Goal: Information Seeking & Learning: Learn about a topic

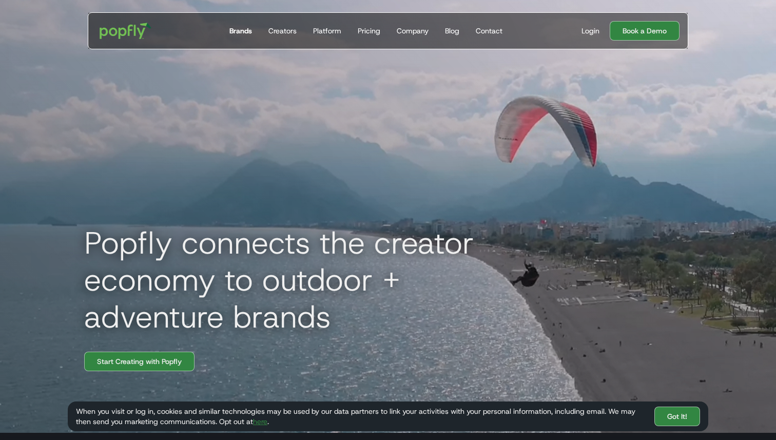
click at [234, 36] on link "Brands" at bounding box center [240, 31] width 31 height 36
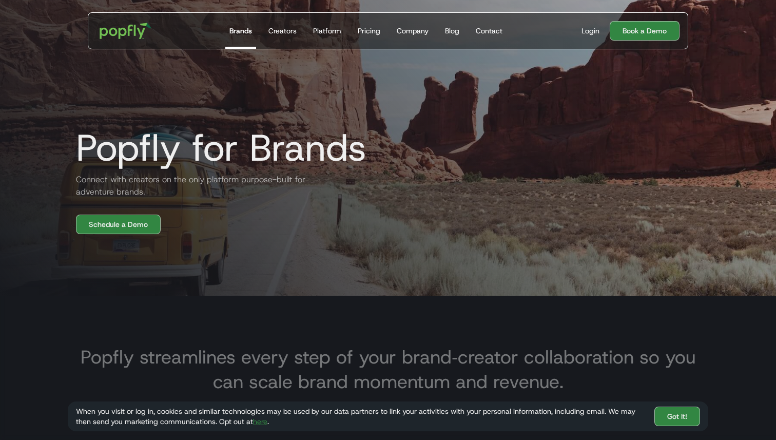
scroll to position [113, 0]
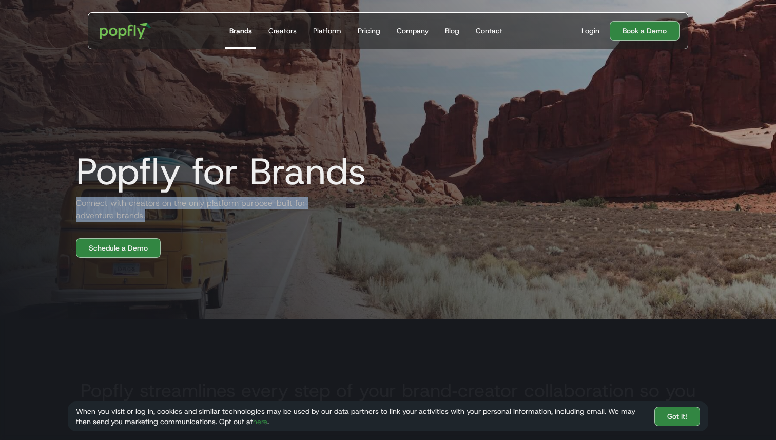
copy h2 "Connect with creators on the only platform purpose-built for adventure brands."
drag, startPoint x: 77, startPoint y: 205, endPoint x: 166, endPoint y: 215, distance: 89.4
click at [166, 215] on h2 "Connect with creators on the only platform purpose-built for adventure brands." at bounding box center [191, 209] width 246 height 25
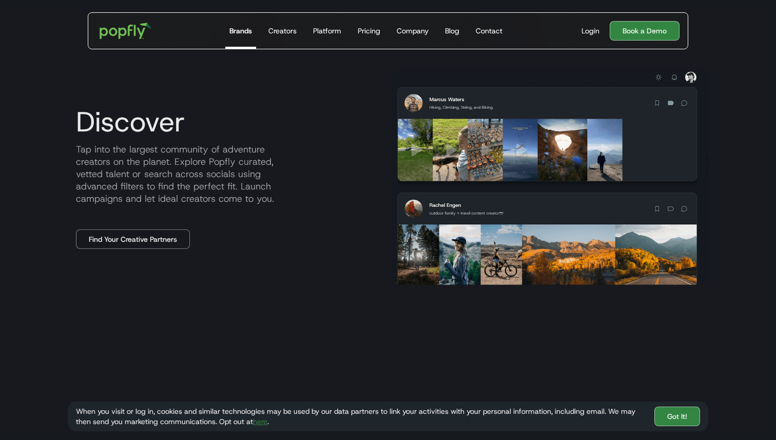
scroll to position [553, 0]
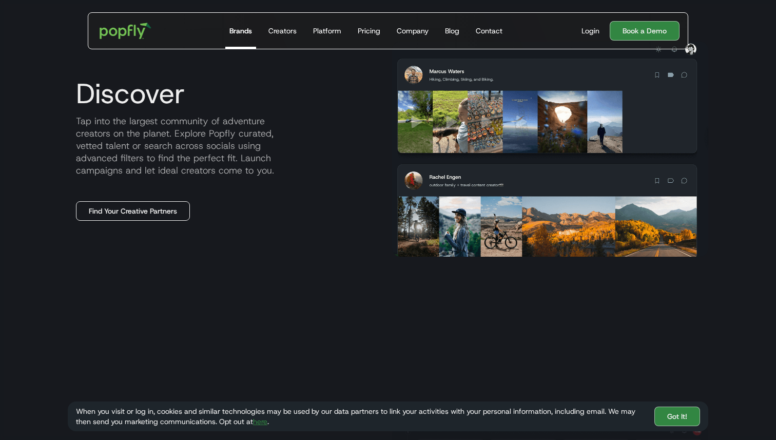
click at [153, 213] on link "Find Your Creative Partners" at bounding box center [133, 210] width 114 height 19
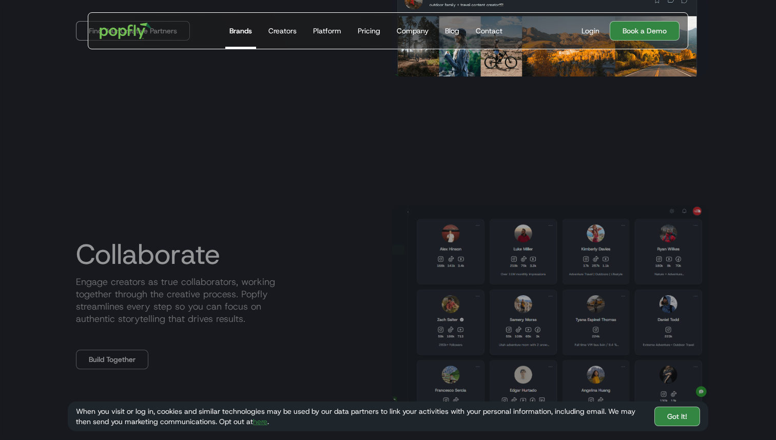
scroll to position [802, 0]
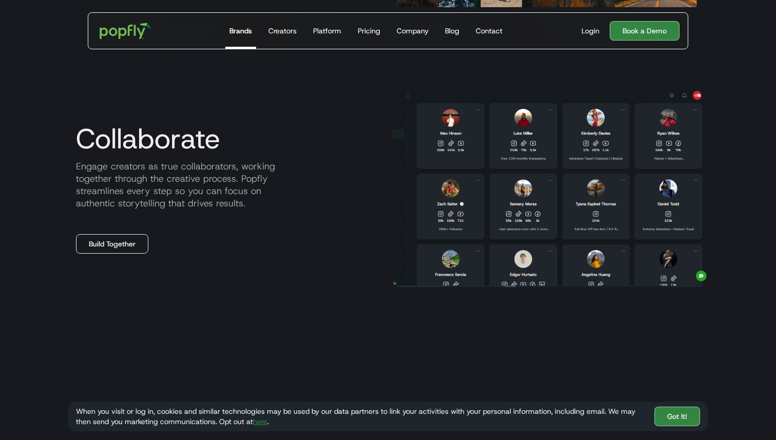
click at [121, 249] on link "Build Together" at bounding box center [112, 243] width 72 height 19
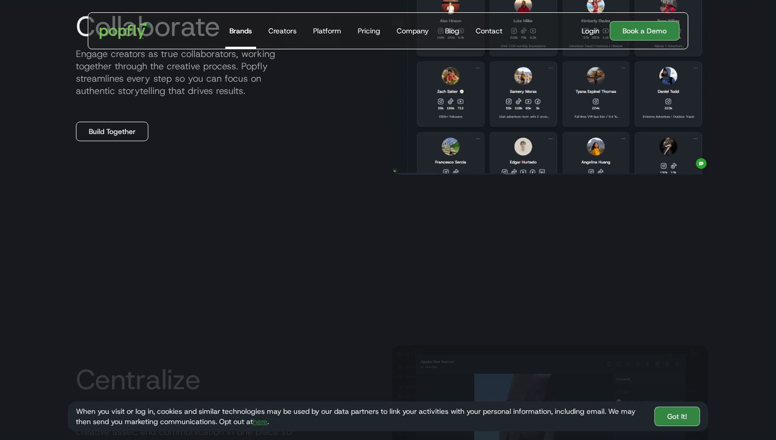
scroll to position [1046, 0]
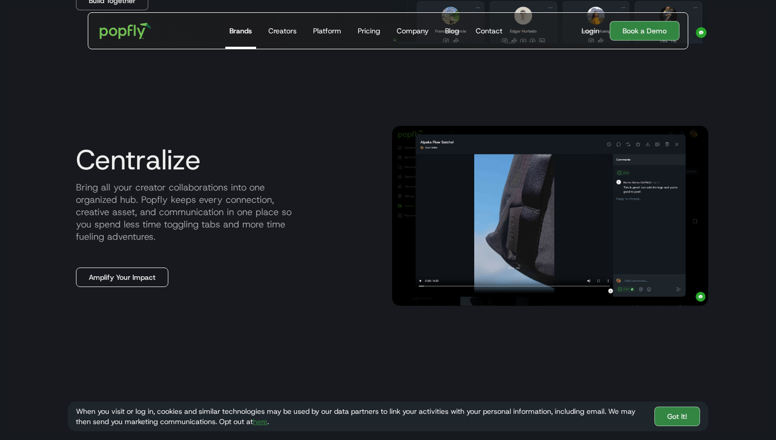
click at [134, 273] on link "Amplify Your Impact" at bounding box center [122, 276] width 92 height 19
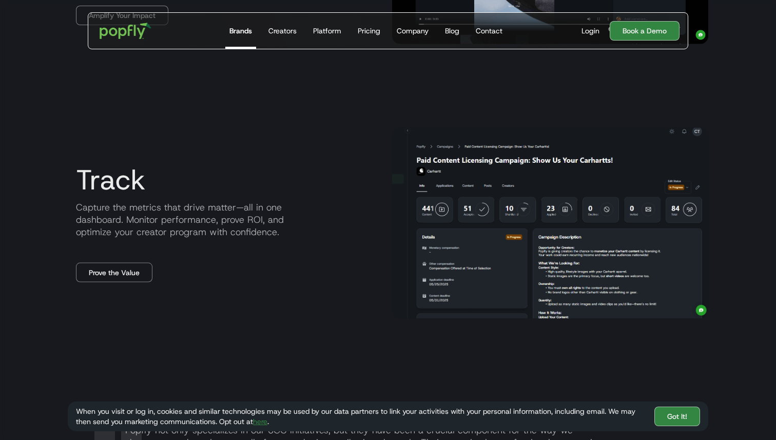
scroll to position [1308, 0]
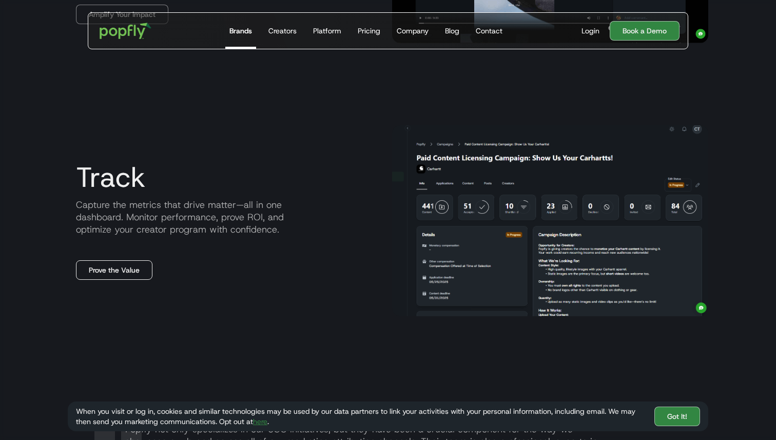
click at [132, 264] on link "Prove the Value" at bounding box center [114, 269] width 76 height 19
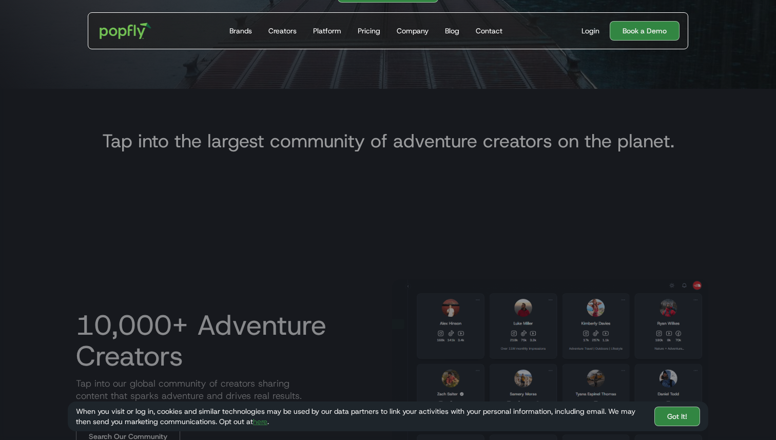
scroll to position [355, 0]
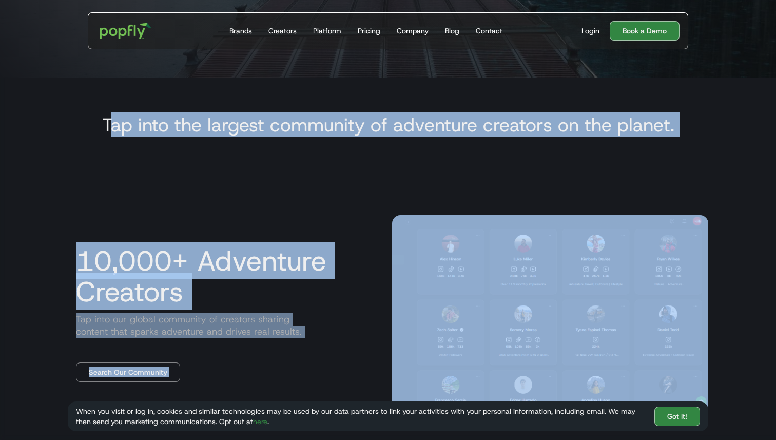
drag, startPoint x: 107, startPoint y: 126, endPoint x: 719, endPoint y: 150, distance: 612.5
copy div "ap into the largest community of adventure creators on the planet. 10,000+ Adve…"
click at [661, 118] on h3 "Tap into the largest community of adventure creators on the planet." at bounding box center [388, 124] width 572 height 25
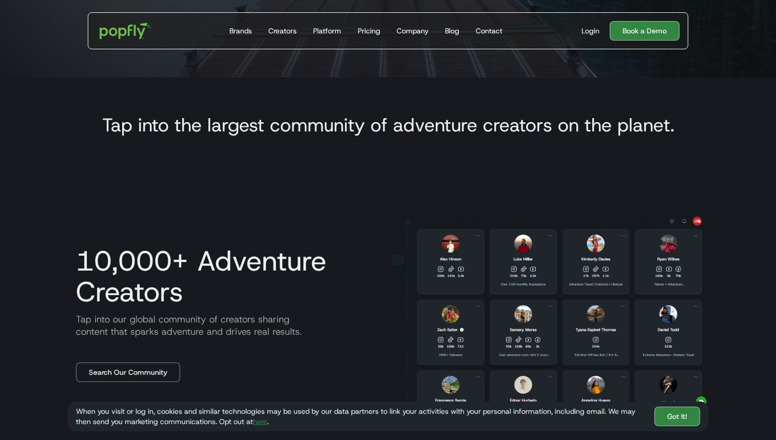
click at [678, 123] on div "Tap into the largest community of adventure creators on the planet." at bounding box center [388, 125] width 640 height 47
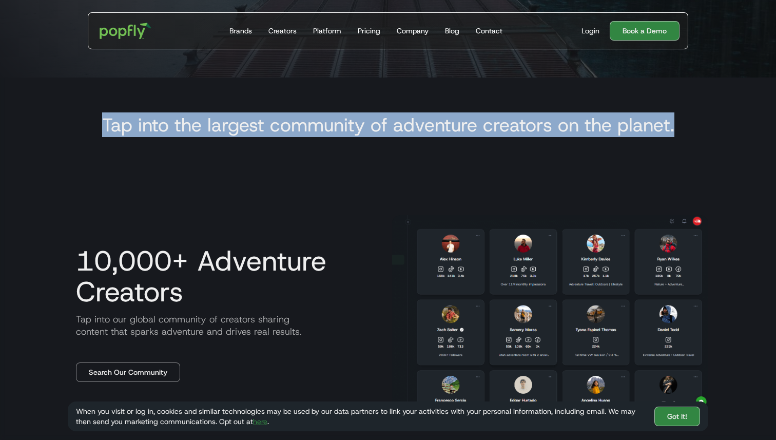
drag, startPoint x: 674, startPoint y: 123, endPoint x: 56, endPoint y: 124, distance: 617.2
copy h3 "Tap into the largest community of adventure creators on the planet."
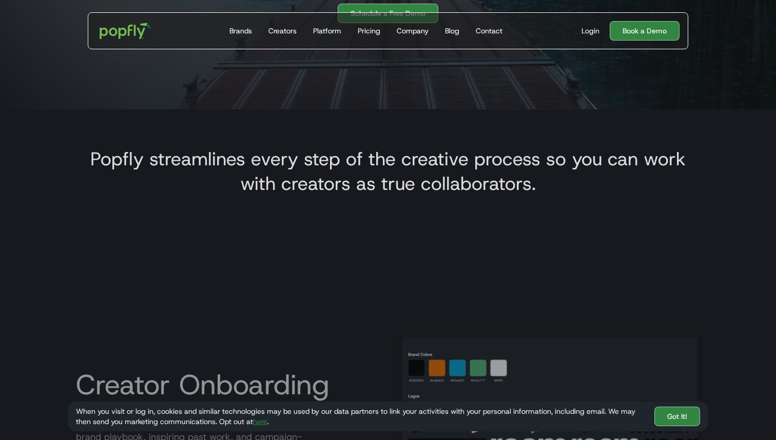
scroll to position [0, 21]
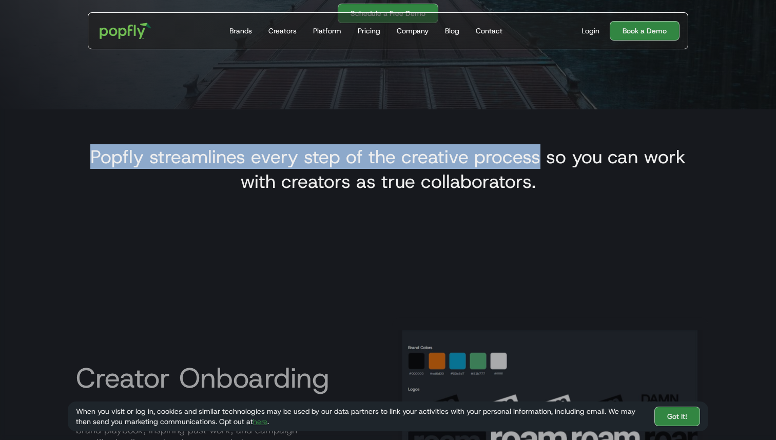
drag, startPoint x: 94, startPoint y: 157, endPoint x: 540, endPoint y: 148, distance: 445.4
click at [540, 148] on h3 "Popfly streamlines every step of the creative process so you can work with crea…" at bounding box center [388, 168] width 624 height 49
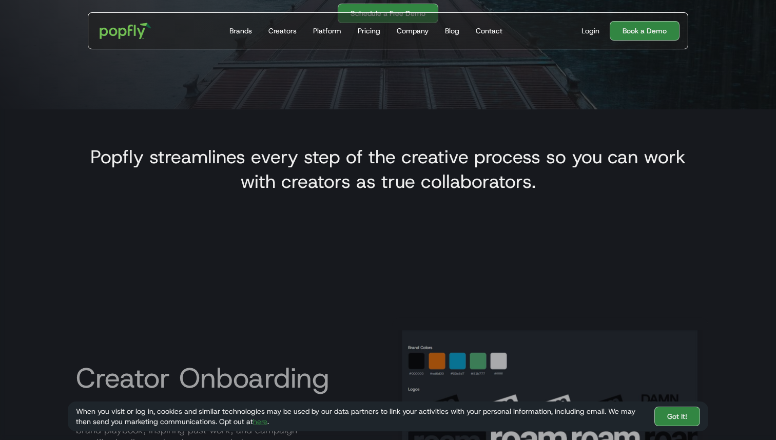
click at [152, 158] on h3 "Popfly streamlines every step of the creative process so you can work with crea…" at bounding box center [388, 168] width 624 height 49
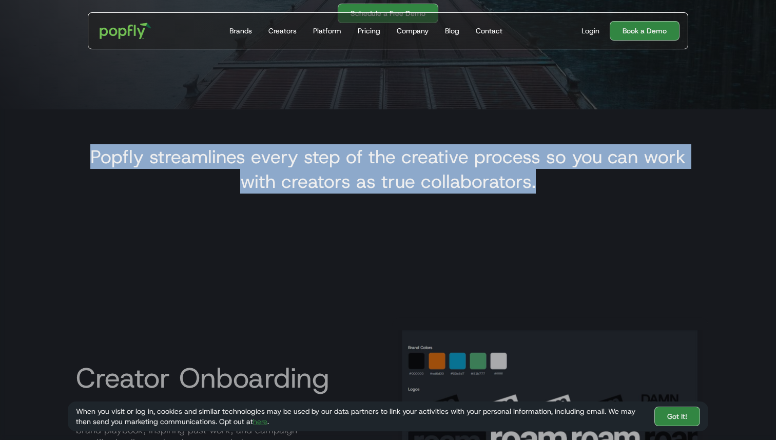
drag, startPoint x: 109, startPoint y: 158, endPoint x: 544, endPoint y: 182, distance: 435.7
click at [544, 182] on h3 "Popfly streamlines every step of the creative process so you can work with crea…" at bounding box center [388, 168] width 624 height 49
copy h3 "Popfly streamlines every step of the creative process so you can work with crea…"
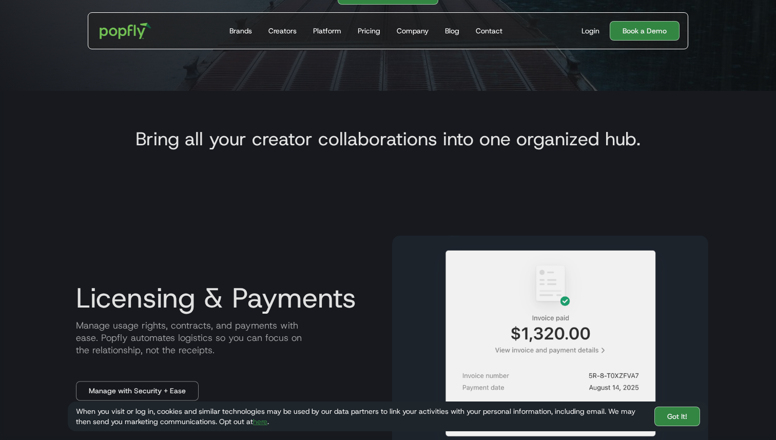
scroll to position [0, 21]
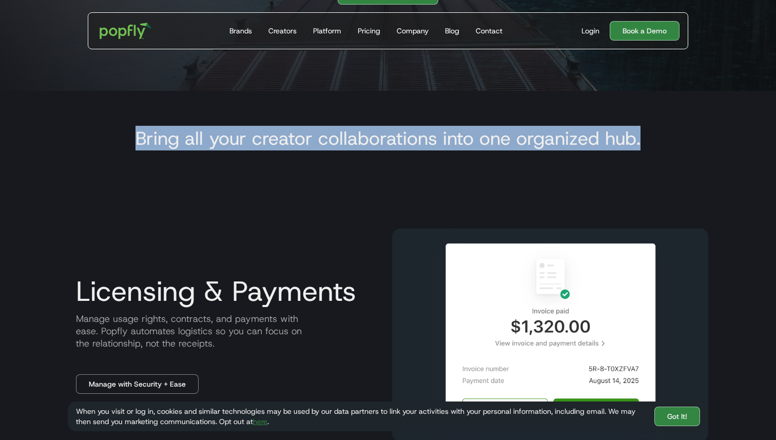
drag, startPoint x: 139, startPoint y: 135, endPoint x: 775, endPoint y: 136, distance: 636.2
copy h3 "Bring all your creator collaborations into one organized hub."
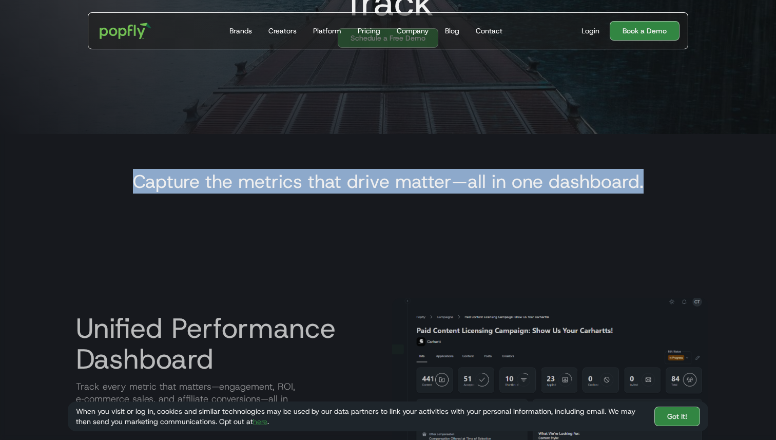
copy h3 "Capture the metrics that drive matter—all in one dashboard."
drag, startPoint x: 136, startPoint y: 180, endPoint x: 685, endPoint y: 190, distance: 549.0
click at [685, 190] on div "Capture the metrics that drive matter—all in one dashboard." at bounding box center [388, 182] width 640 height 47
